Goal: Transaction & Acquisition: Subscribe to service/newsletter

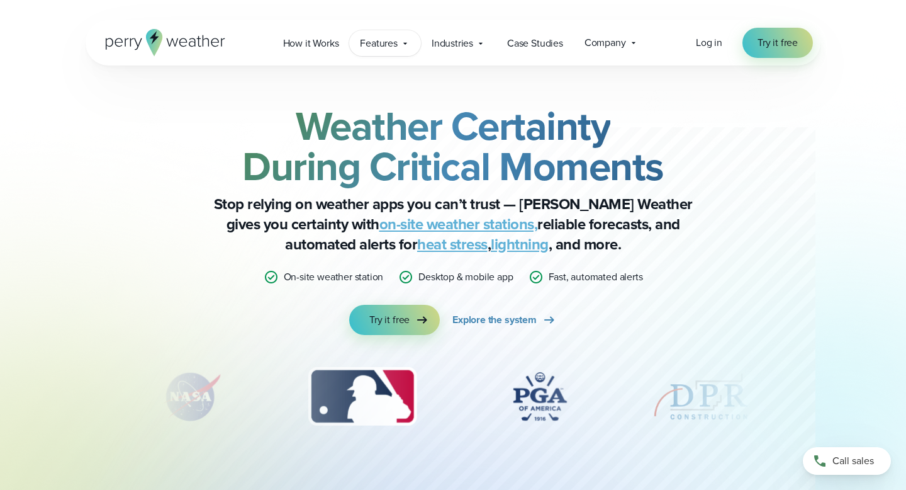
click at [384, 42] on span "Features" at bounding box center [379, 43] width 38 height 15
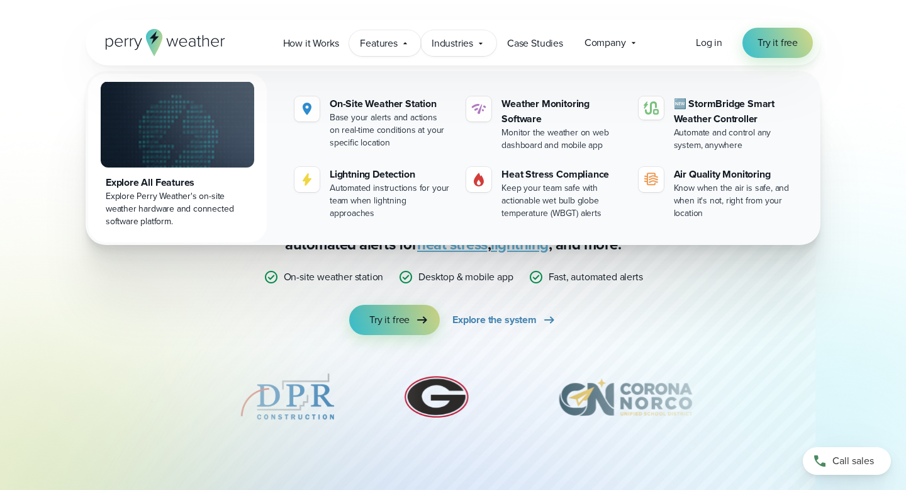
click at [452, 43] on span "Industries" at bounding box center [453, 43] width 42 height 15
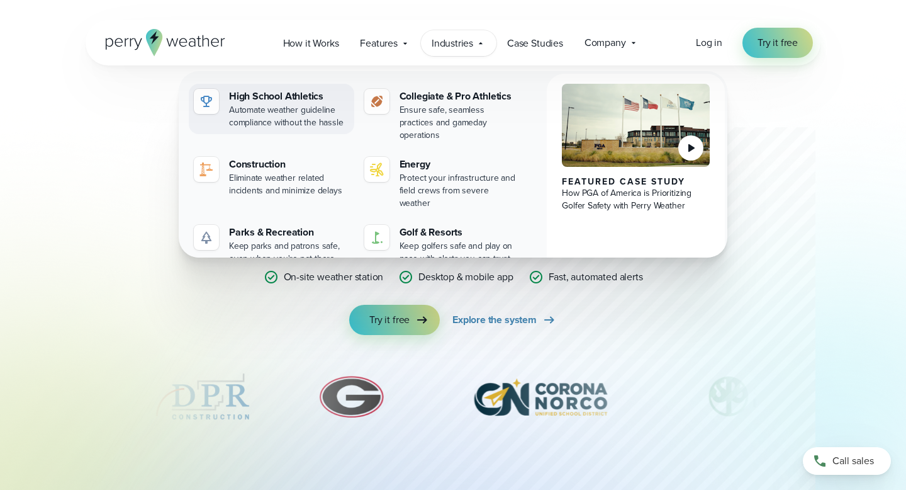
click at [302, 96] on div "High School Athletics" at bounding box center [289, 96] width 120 height 15
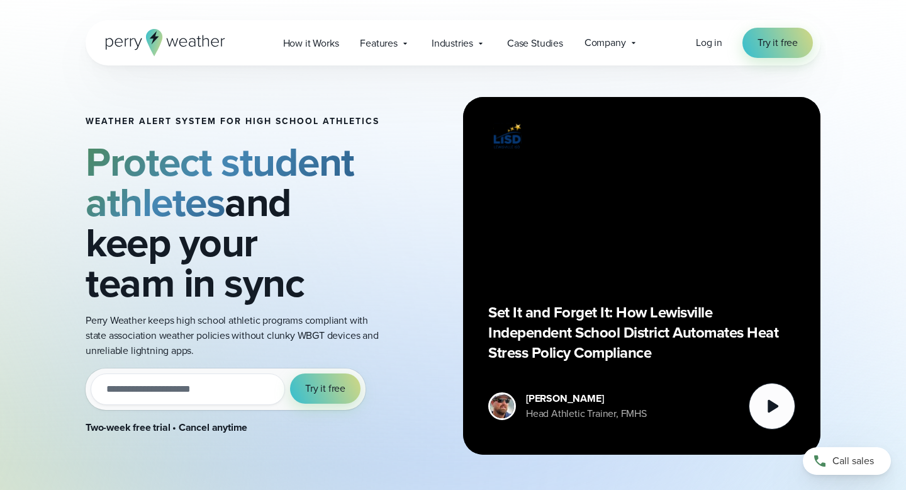
scroll to position [23, 0]
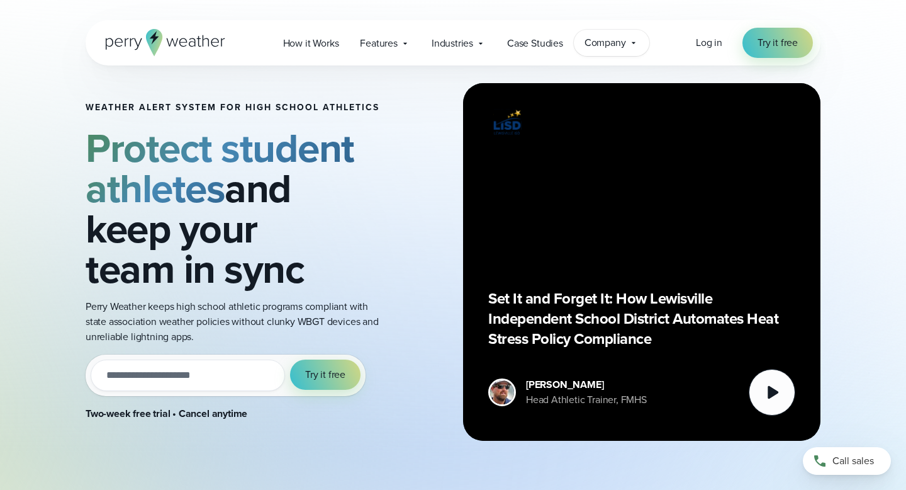
click at [606, 38] on span "Company" at bounding box center [606, 42] width 42 height 15
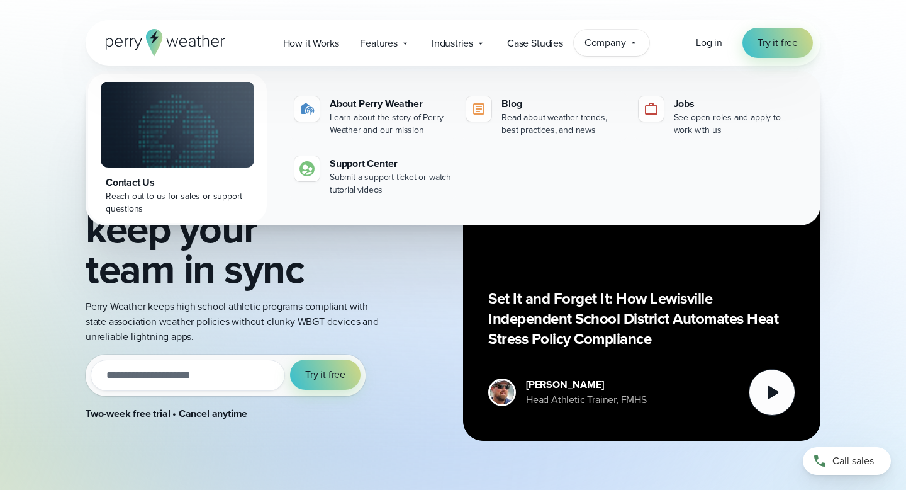
click at [606, 45] on span "Company" at bounding box center [606, 42] width 42 height 15
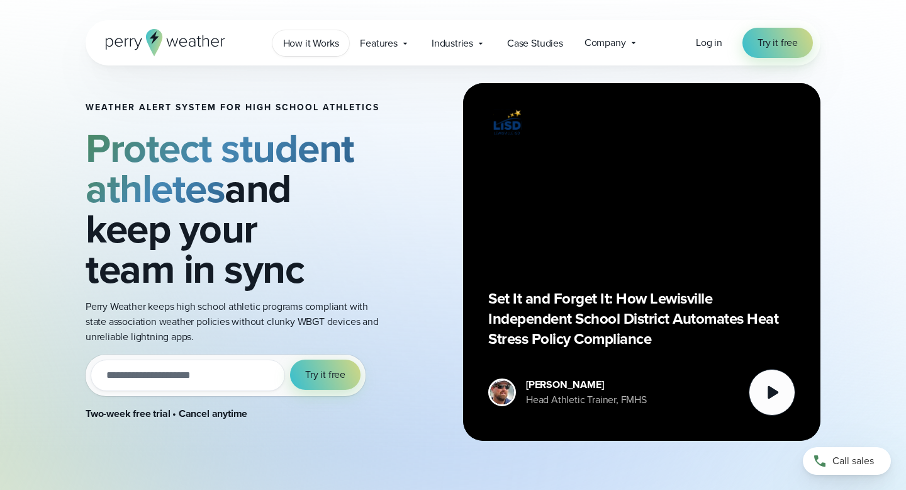
click at [332, 47] on span "How it Works" at bounding box center [311, 43] width 56 height 15
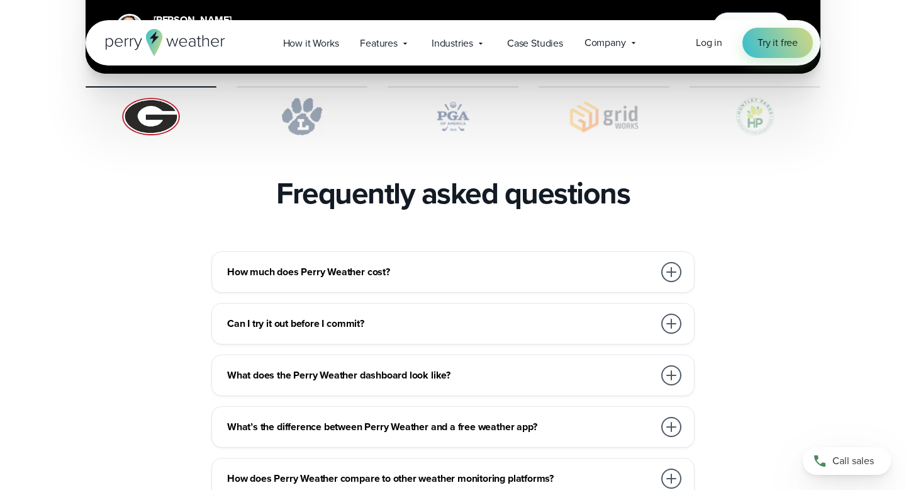
scroll to position [2647, 0]
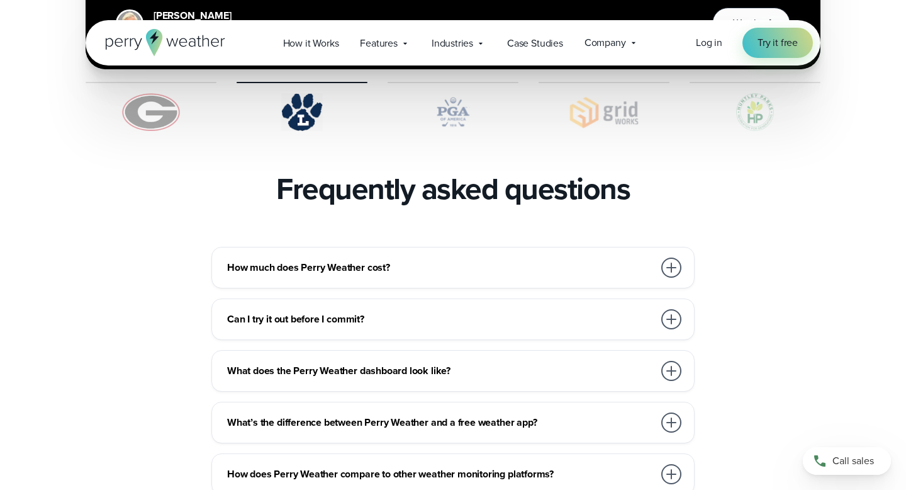
click at [671, 257] on div at bounding box center [672, 267] width 20 height 20
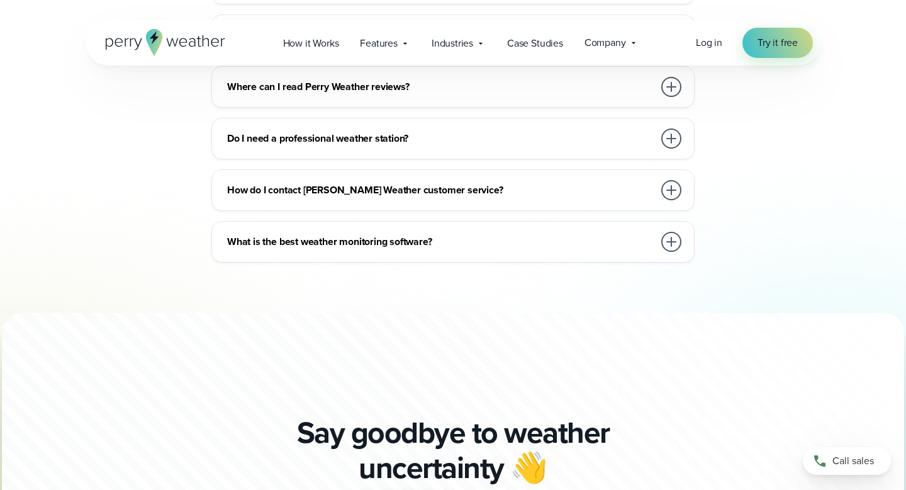
scroll to position [3623, 0]
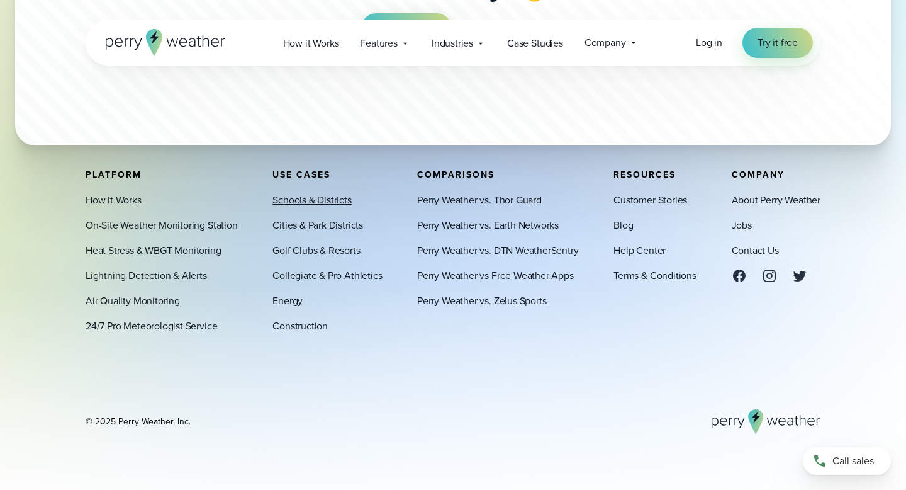
click at [330, 200] on link "Schools & Districts" at bounding box center [312, 200] width 79 height 15
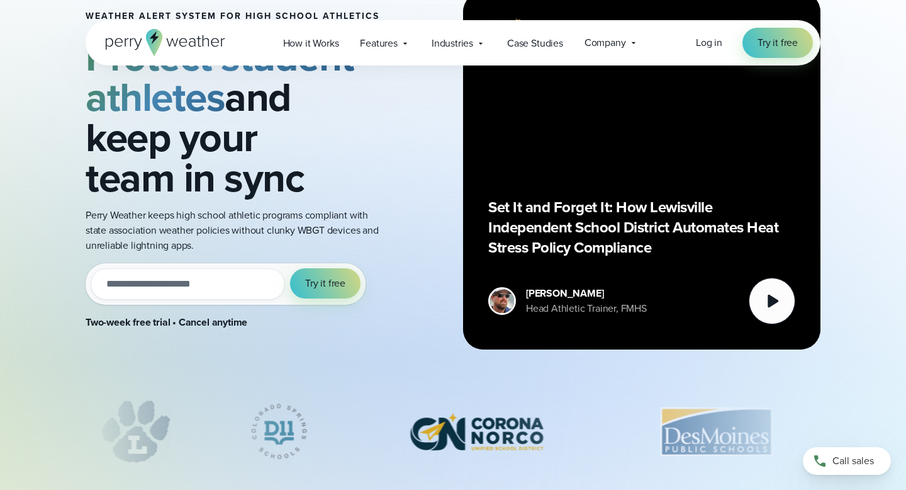
scroll to position [115, 0]
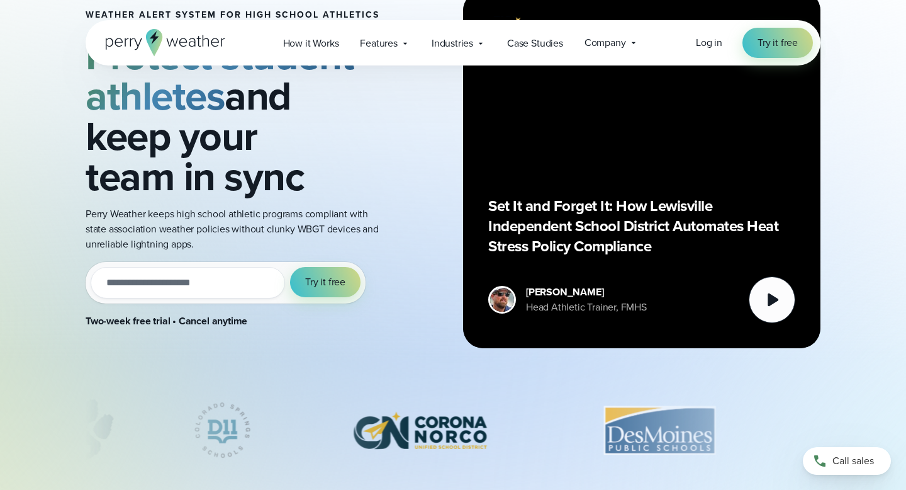
click at [240, 274] on input "email" at bounding box center [188, 282] width 195 height 31
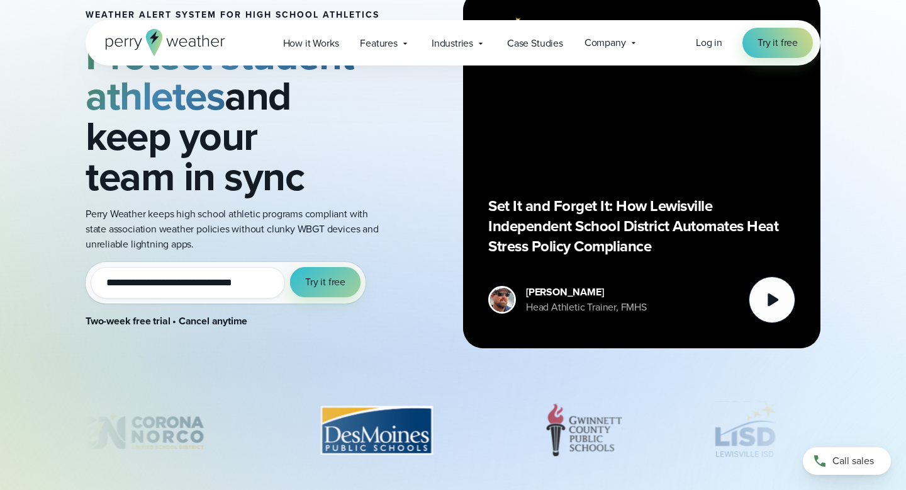
type input "**********"
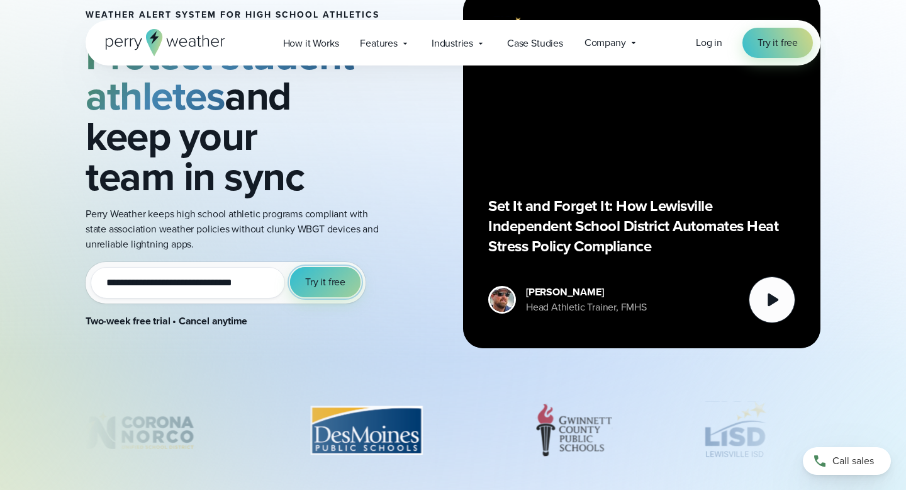
click at [329, 286] on span "Try it free" at bounding box center [325, 281] width 40 height 15
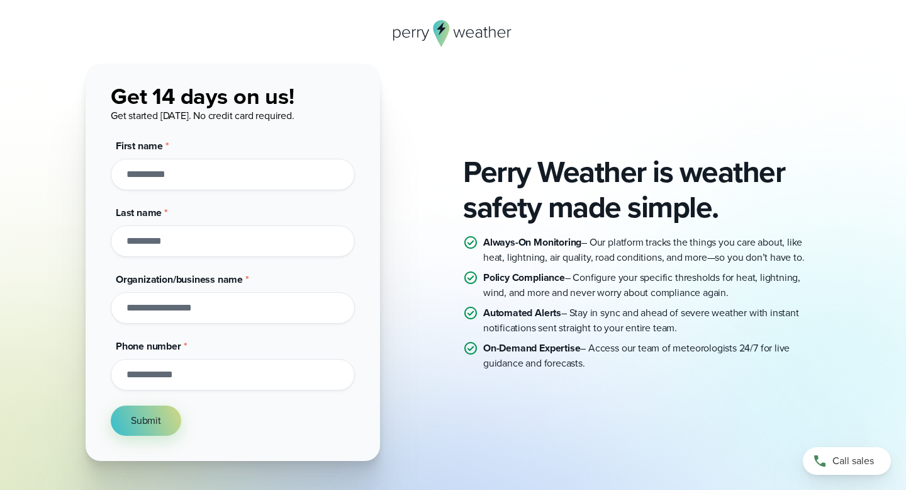
scroll to position [28, 0]
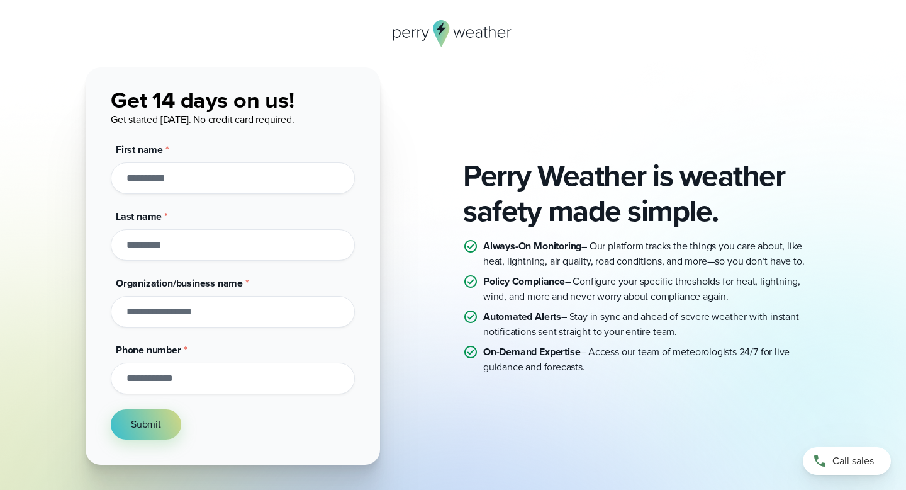
click at [299, 169] on input "First name *" at bounding box center [233, 177] width 244 height 31
type input "********"
type input "**********"
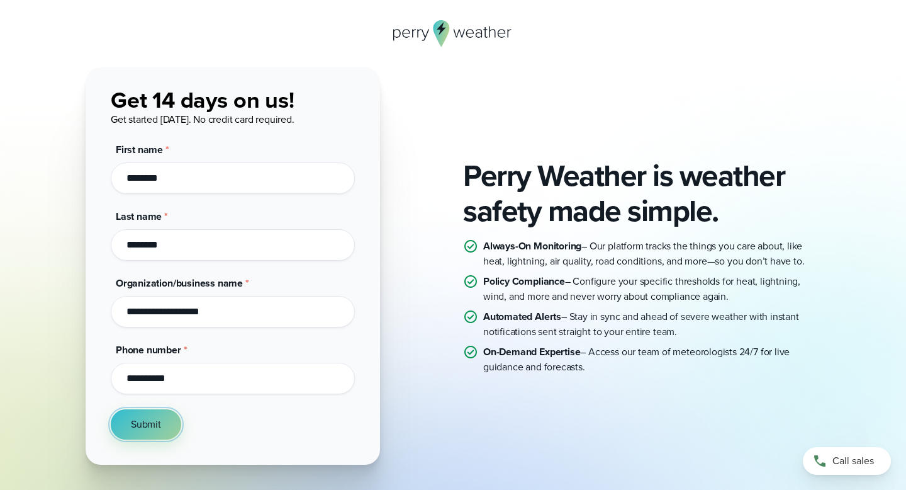
click at [155, 422] on span "Submit" at bounding box center [146, 424] width 30 height 15
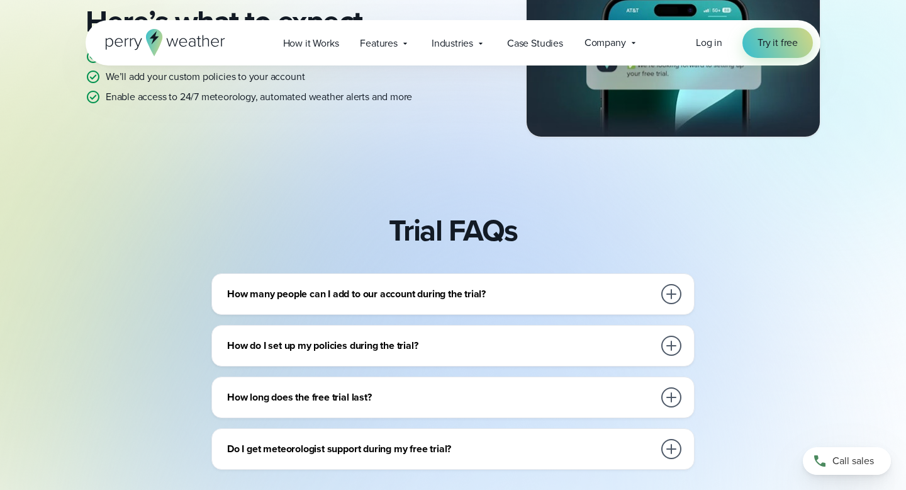
scroll to position [365, 0]
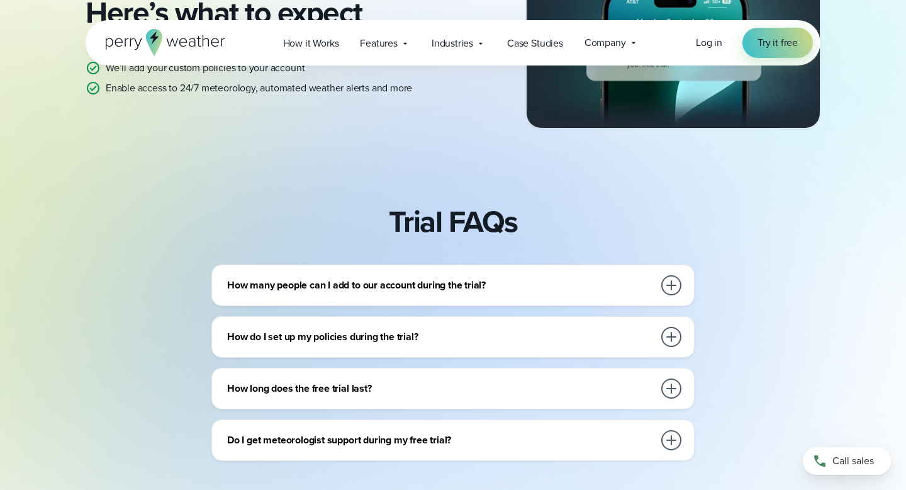
click at [668, 290] on div at bounding box center [672, 285] width 20 height 20
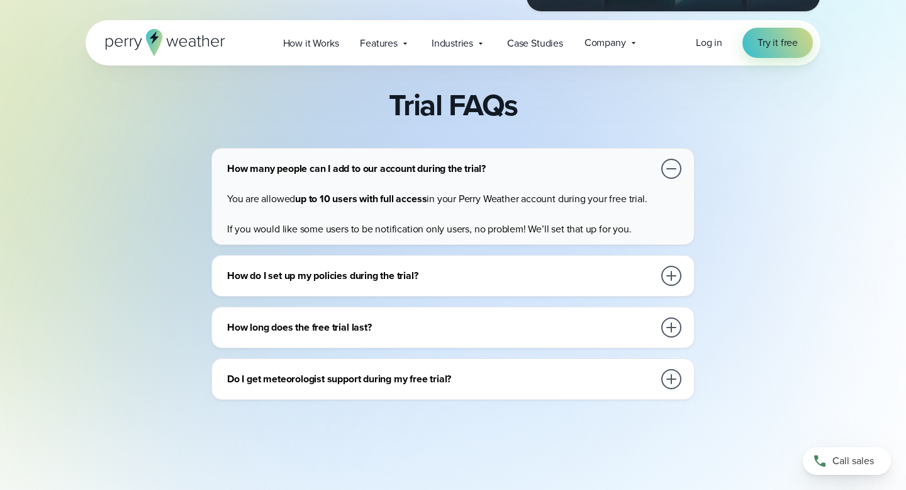
scroll to position [488, 0]
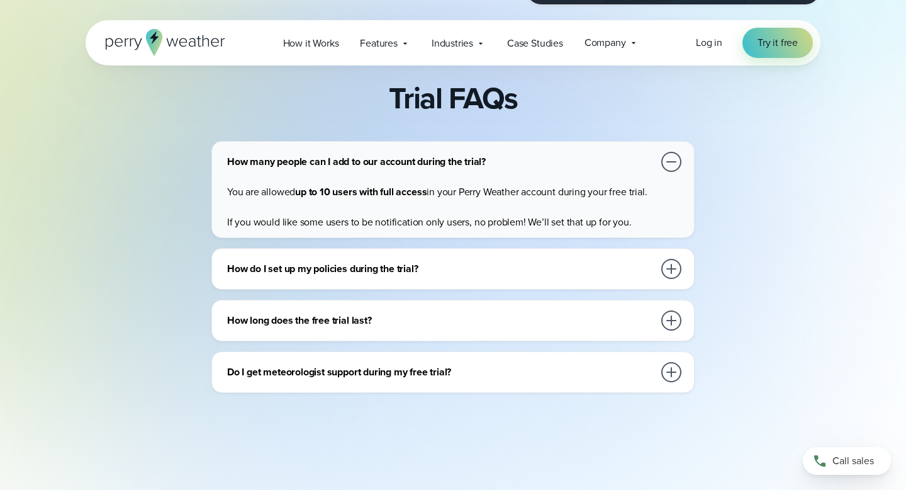
click at [669, 266] on div at bounding box center [672, 269] width 20 height 20
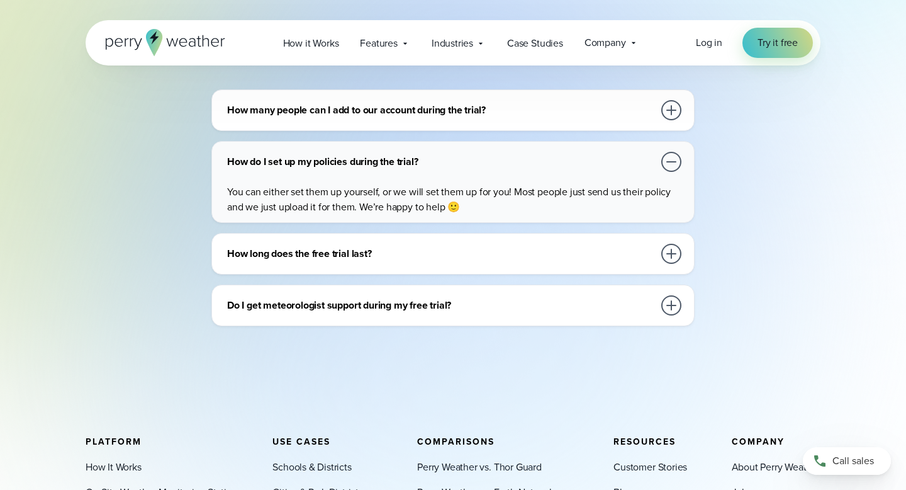
scroll to position [541, 0]
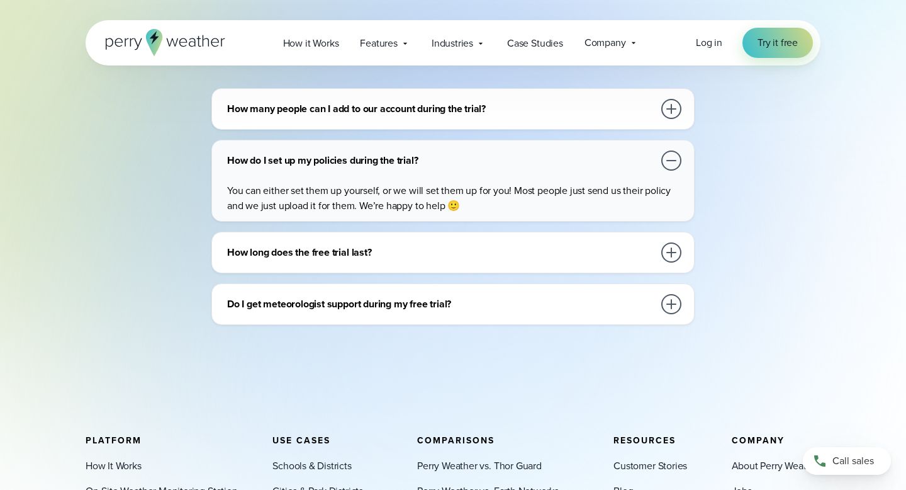
click at [689, 308] on div "Do I get meteorologist support during my free trial? Yes! Perry Weather free tr…" at bounding box center [452, 304] width 483 height 42
click at [665, 305] on div at bounding box center [672, 304] width 20 height 20
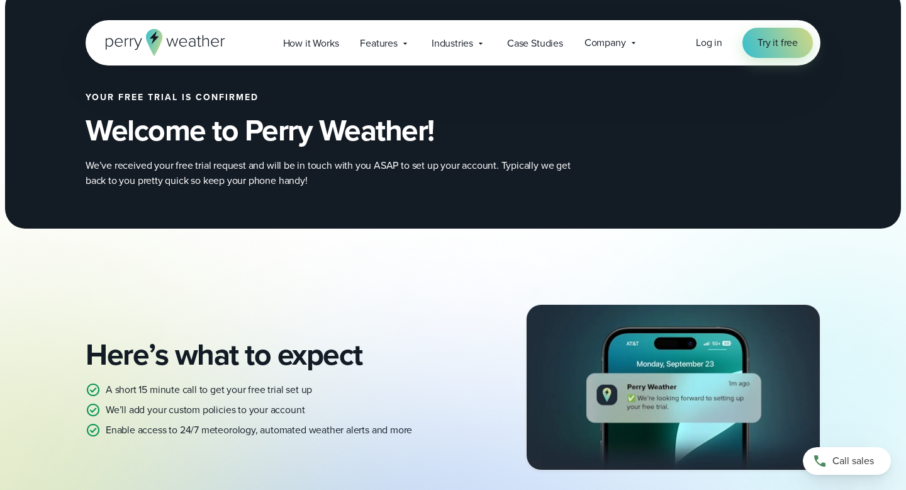
scroll to position [0, 0]
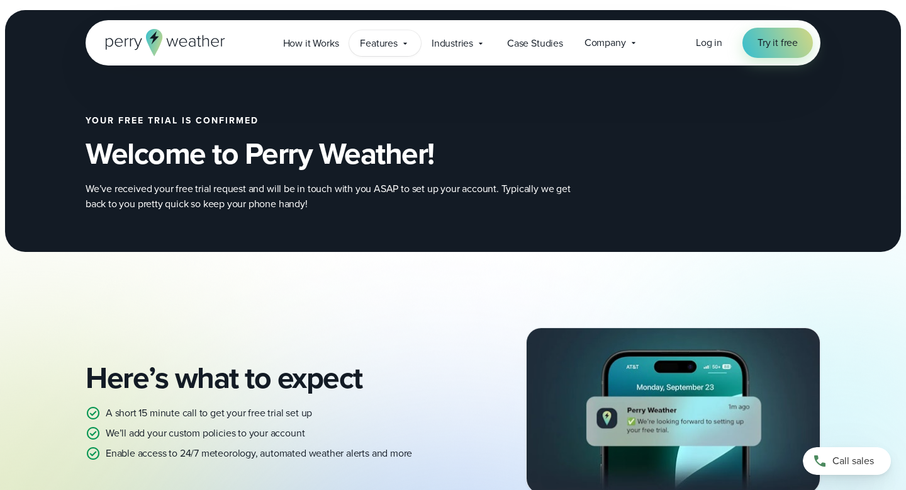
click at [388, 49] on span "Features" at bounding box center [379, 43] width 38 height 15
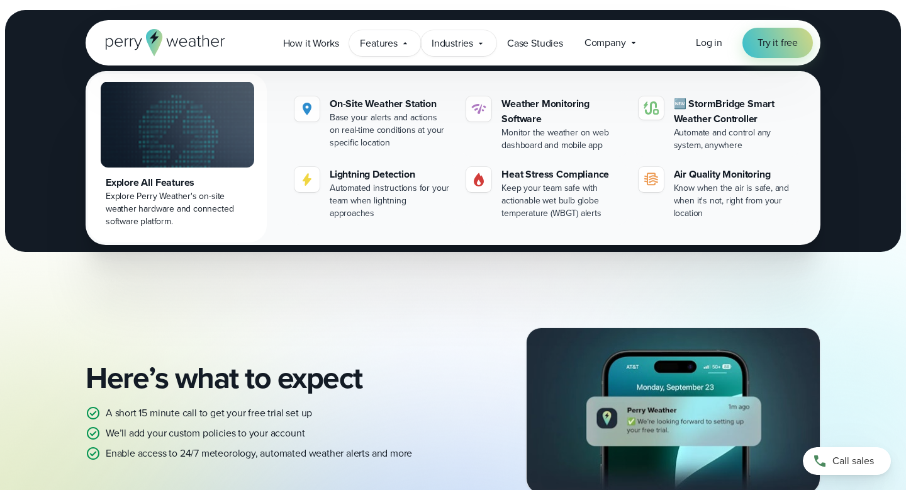
click at [476, 45] on div "Industries Featured Case Study How PGA of America is Prioritizing Golfer Safety…" at bounding box center [459, 43] width 76 height 26
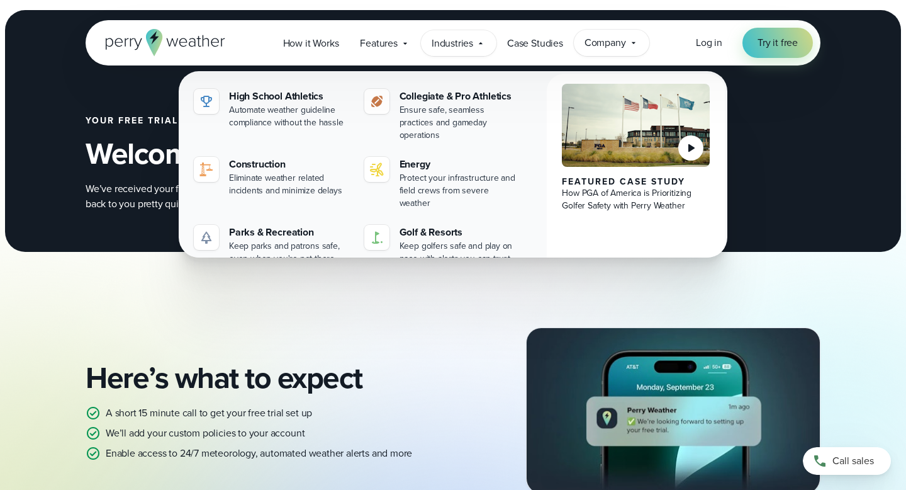
click at [608, 43] on span "Company" at bounding box center [606, 42] width 42 height 15
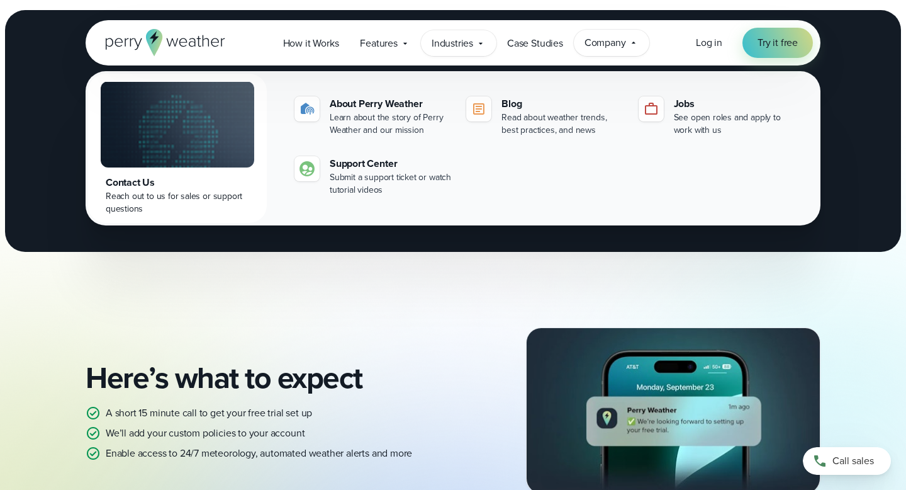
click at [468, 46] on span "Industries" at bounding box center [453, 43] width 42 height 15
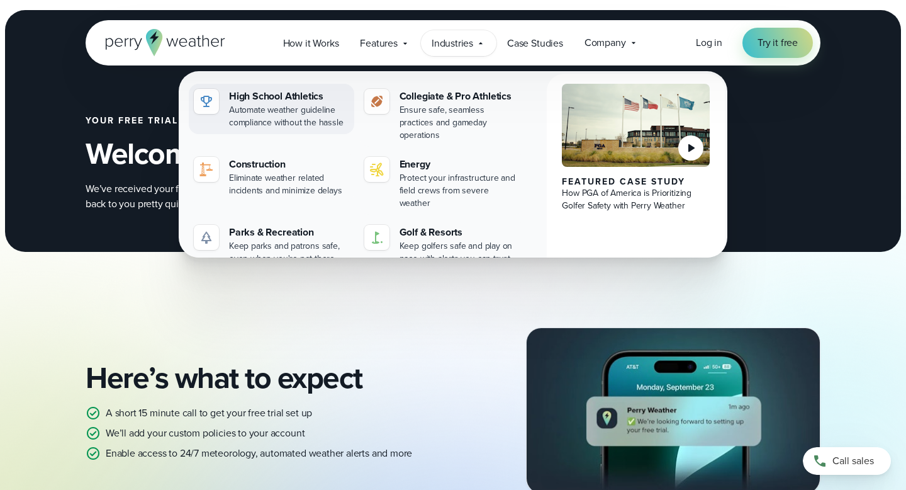
click at [300, 99] on div "High School Athletics" at bounding box center [289, 96] width 120 height 15
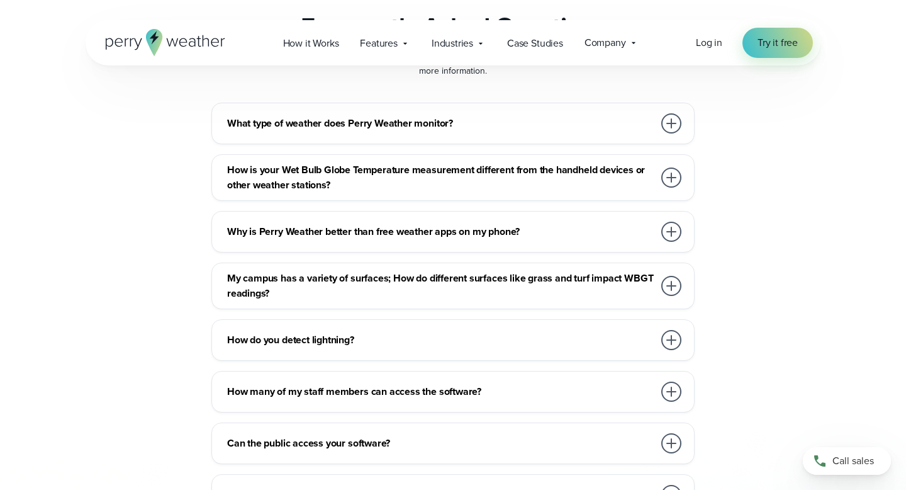
scroll to position [6442, 0]
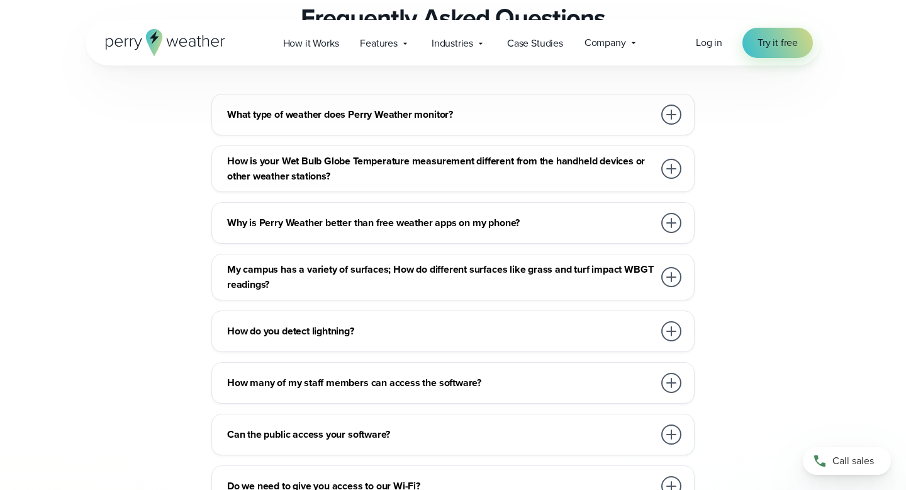
click at [667, 267] on div at bounding box center [672, 277] width 20 height 20
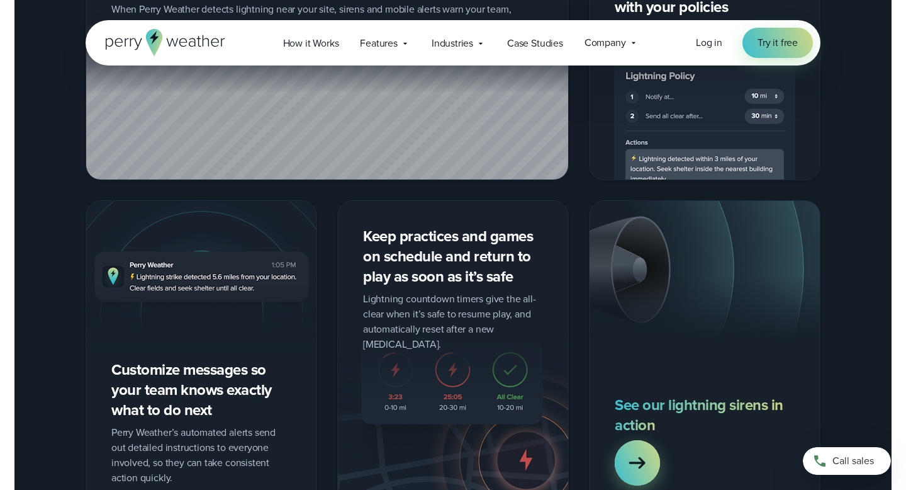
scroll to position [0, 0]
